Goal: Task Accomplishment & Management: Complete application form

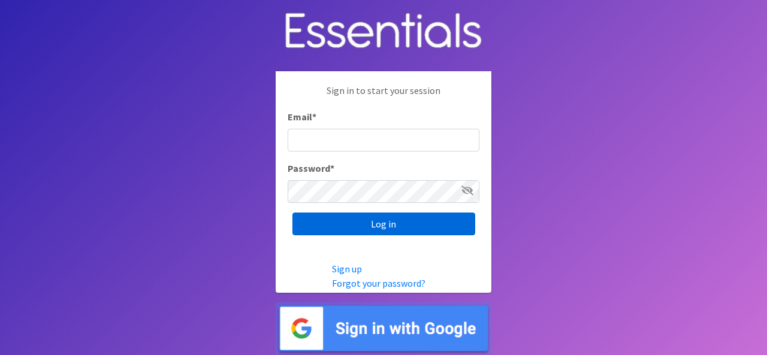
type input "Schroeal@mountunion.edu"
click at [379, 224] on input "Log in" at bounding box center [383, 224] width 183 height 23
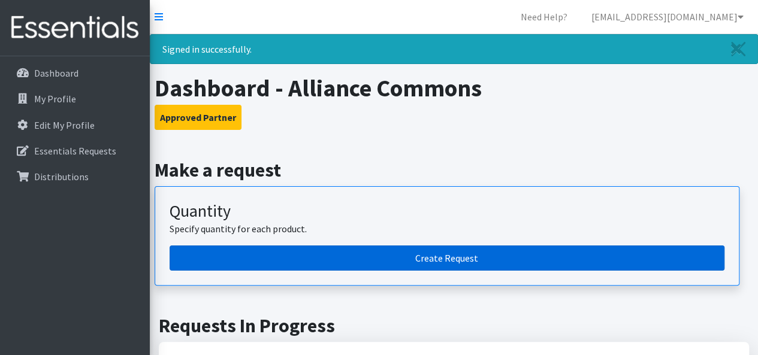
click at [408, 258] on link "Create Request" at bounding box center [447, 258] width 555 height 25
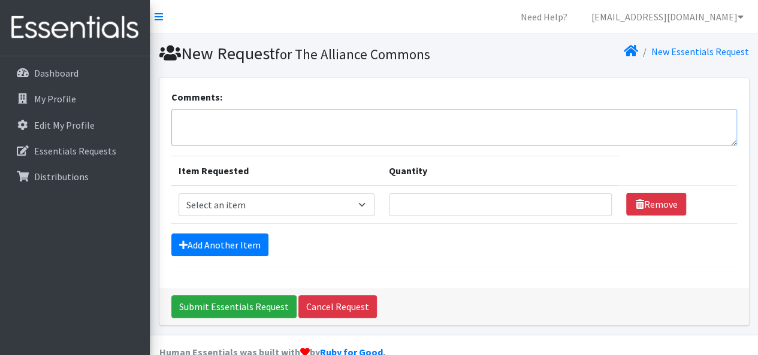
drag, startPoint x: 187, startPoint y: 120, endPoint x: 193, endPoint y: 129, distance: 10.8
click at [188, 123] on textarea "Comments:" at bounding box center [454, 127] width 566 height 37
type textarea "Pick up on 8/21 per [PERSON_NAME]"
click at [363, 205] on select "Select an item Adult XXX Large Adult Large Adult XX Large Adult Medium Adult Sm…" at bounding box center [277, 205] width 196 height 23
select select "414"
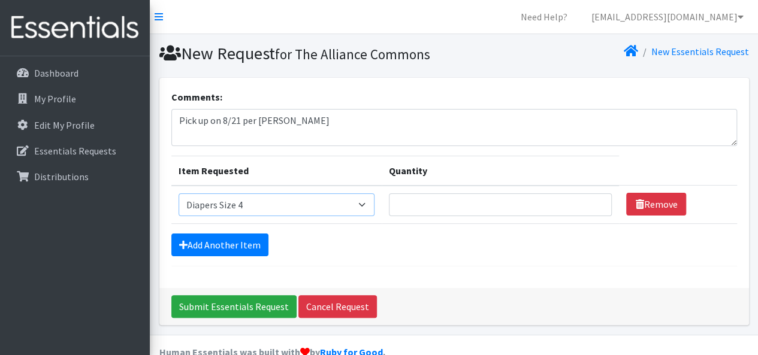
click at [179, 194] on select "Select an item Adult XXX Large Adult Large Adult XX Large Adult Medium Adult Sm…" at bounding box center [277, 205] width 196 height 23
click at [408, 206] on input "Quantity" at bounding box center [501, 205] width 224 height 23
type input "200"
click at [213, 242] on link "Add Another Item" at bounding box center [219, 245] width 97 height 23
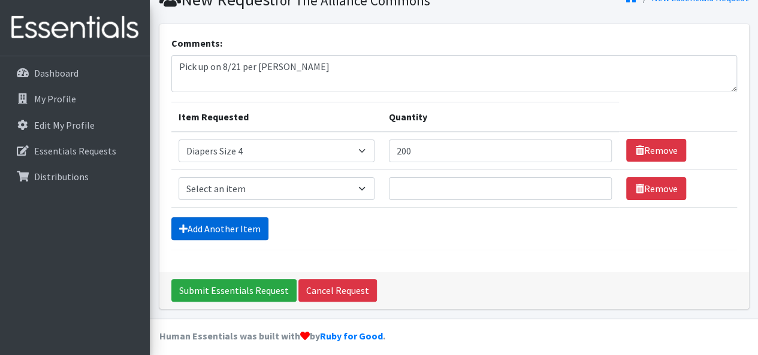
scroll to position [60, 0]
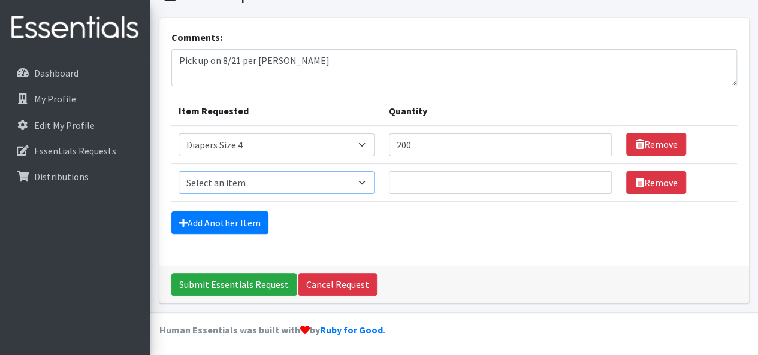
click at [366, 182] on select "Select an item Adult XXX Large Adult Large Adult XX Large Adult Medium Adult Sm…" at bounding box center [277, 182] width 196 height 23
select select "415"
click at [179, 171] on select "Select an item Adult XXX Large Adult Large Adult XX Large Adult Medium Adult Sm…" at bounding box center [277, 182] width 196 height 23
click at [420, 180] on input "Quantity" at bounding box center [501, 182] width 224 height 23
type input "200"
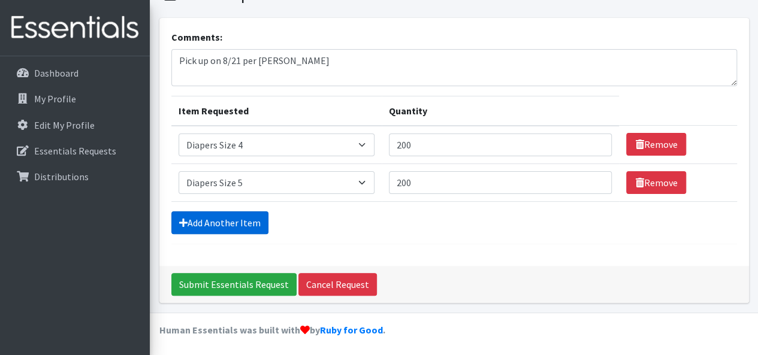
click at [216, 221] on link "Add Another Item" at bounding box center [219, 223] width 97 height 23
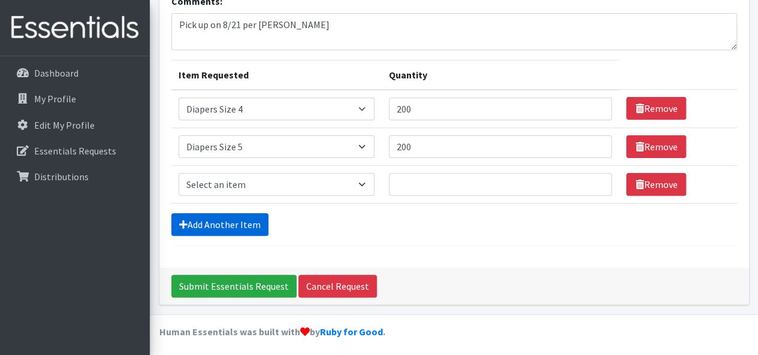
scroll to position [97, 0]
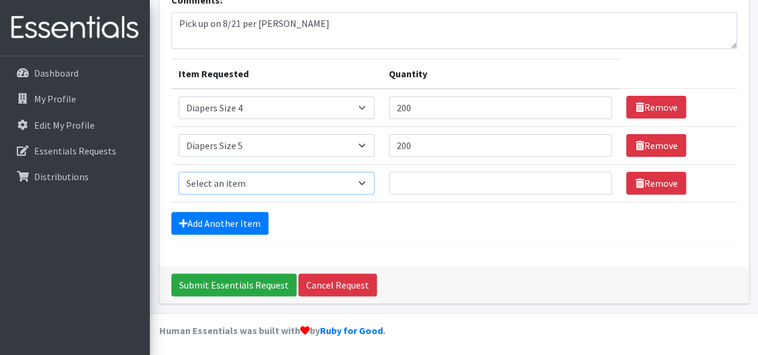
click at [366, 180] on select "Select an item Adult XXX Large Adult Large Adult XX Large Adult Medium Adult Sm…" at bounding box center [277, 183] width 196 height 23
select select "417"
click at [179, 172] on select "Select an item Adult XXX Large Adult Large Adult XX Large Adult Medium Adult Sm…" at bounding box center [277, 183] width 196 height 23
click at [405, 181] on input "Quantity" at bounding box center [501, 183] width 224 height 23
type input "100"
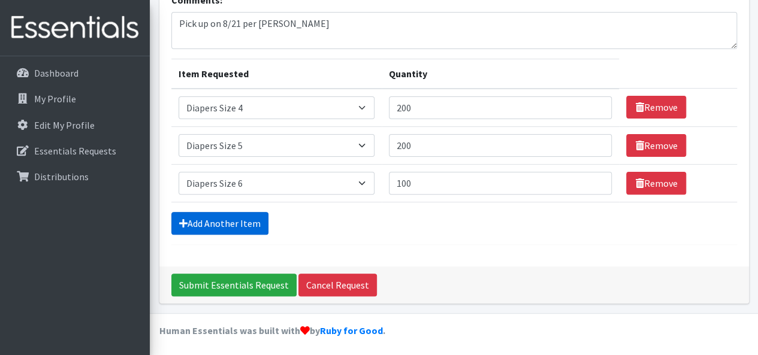
click at [226, 221] on link "Add Another Item" at bounding box center [219, 223] width 97 height 23
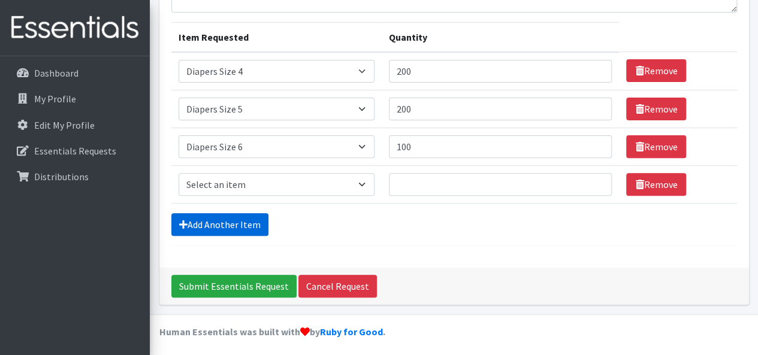
scroll to position [135, 0]
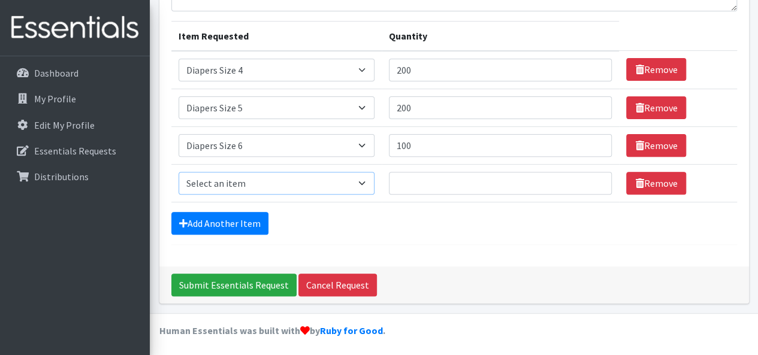
click at [366, 186] on select "Select an item Adult XXX Large Adult Large Adult XX Large Adult Medium Adult Sm…" at bounding box center [277, 183] width 196 height 23
select select "4828"
click at [179, 172] on select "Select an item Adult XXX Large Adult Large Adult XX Large Adult Medium Adult Sm…" at bounding box center [277, 183] width 196 height 23
click at [404, 184] on input "Quantity" at bounding box center [501, 183] width 224 height 23
type input "25"
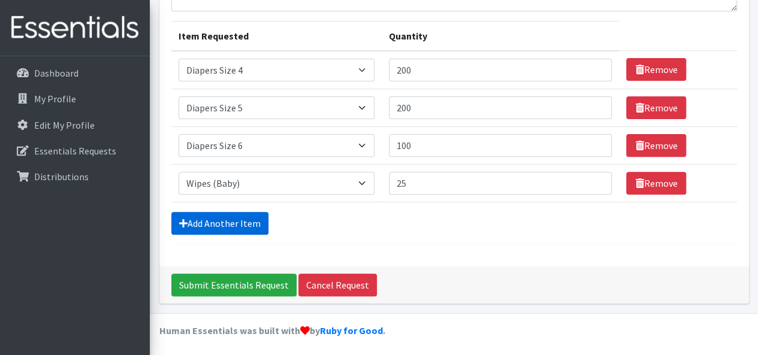
click at [237, 222] on link "Add Another Item" at bounding box center [219, 223] width 97 height 23
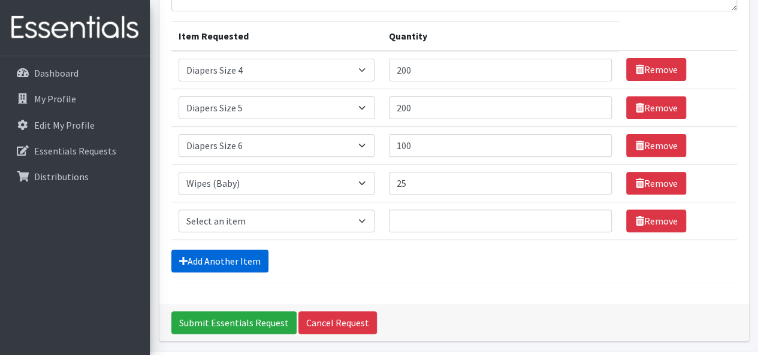
scroll to position [173, 0]
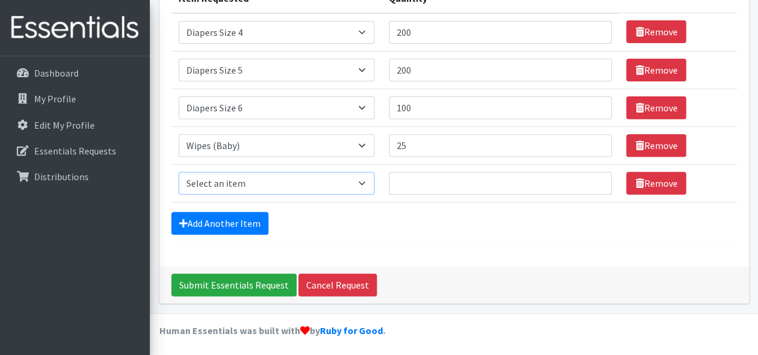
click at [365, 181] on select "Select an item Adult XXX Large Adult Large Adult XX Large Adult Medium Adult Sm…" at bounding box center [277, 183] width 196 height 23
select select "11445"
click at [179, 172] on select "Select an item Adult XXX Large Adult Large Adult XX Large Adult Medium Adult Sm…" at bounding box center [277, 183] width 196 height 23
click at [403, 182] on input "Quantity" at bounding box center [501, 183] width 224 height 23
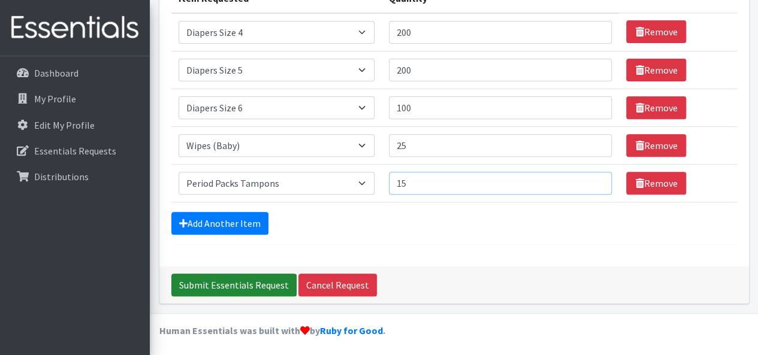
type input "15"
click at [230, 280] on input "Submit Essentials Request" at bounding box center [233, 285] width 125 height 23
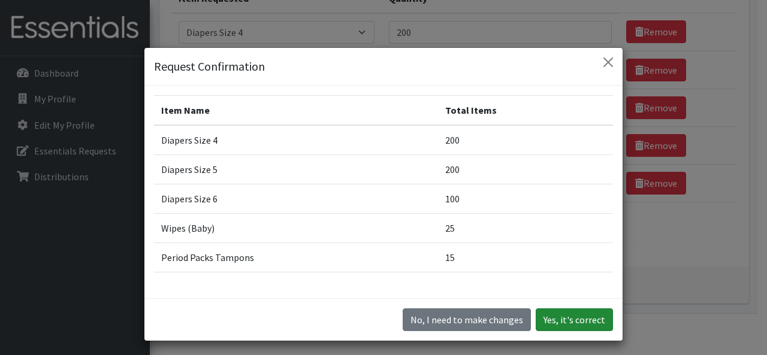
click at [559, 321] on button "Yes, it's correct" at bounding box center [574, 320] width 77 height 23
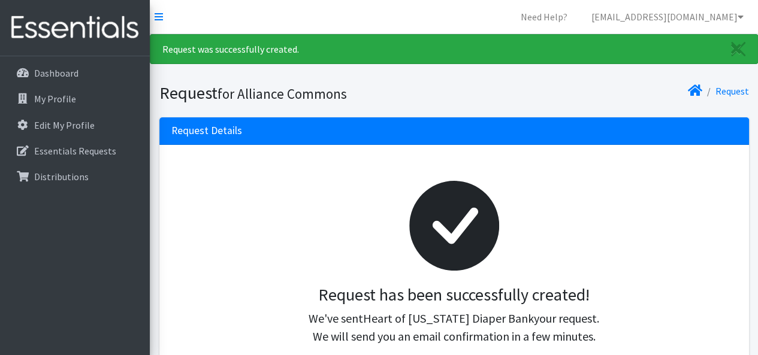
click at [444, 11] on nav "Need Help? [EMAIL_ADDRESS][DOMAIN_NAME] Organization Settings My Co-Workers My …" at bounding box center [454, 17] width 608 height 34
click at [446, 19] on nav "Need Help? [EMAIL_ADDRESS][DOMAIN_NAME] Organization Settings My Co-Workers My …" at bounding box center [454, 17] width 608 height 34
click at [744, 17] on link "schroeal@mountunion.edu" at bounding box center [667, 17] width 171 height 24
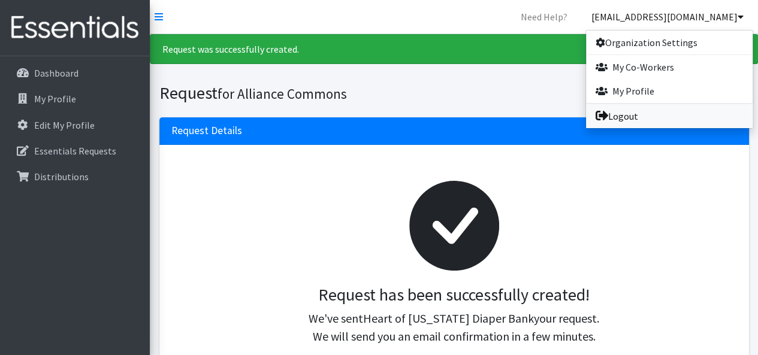
click at [659, 111] on link "Logout" at bounding box center [669, 116] width 167 height 24
